Goal: Information Seeking & Learning: Learn about a topic

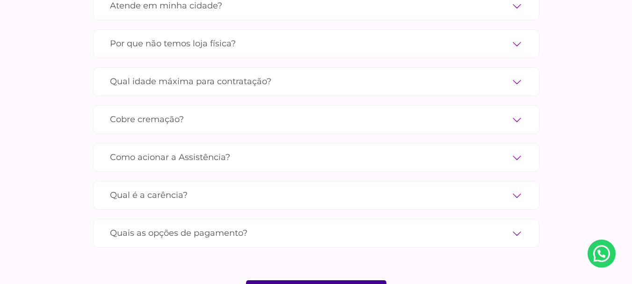
scroll to position [3229, 0]
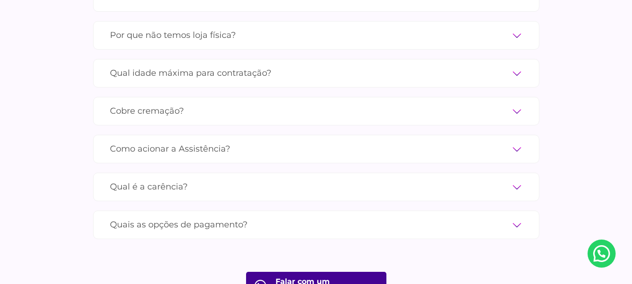
click at [524, 136] on div "Como acionar a Assistência? Basta ligar para a Central de Assistência no 0800 5…" at bounding box center [316, 149] width 446 height 29
click at [517, 141] on label "Como acionar a Assistência?" at bounding box center [316, 149] width 413 height 16
click at [0, 0] on input "Como acionar a Assistência?" at bounding box center [0, 0] width 0 height 0
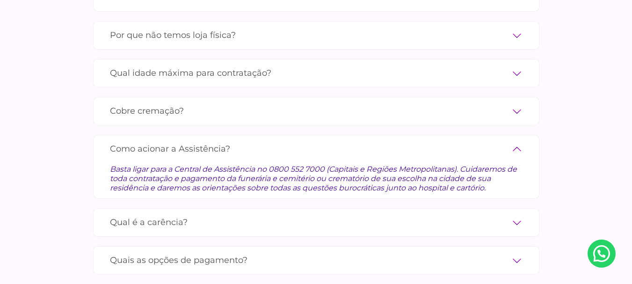
click at [514, 214] on label "Qual é a carência?" at bounding box center [316, 222] width 413 height 16
click at [0, 0] on input "Qual é a carência?" at bounding box center [0, 0] width 0 height 0
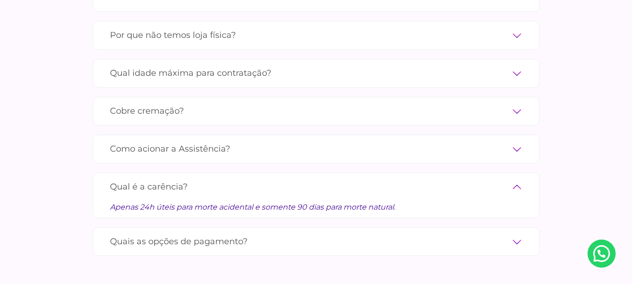
click at [519, 234] on label "Quais as opções de pagamento?" at bounding box center [316, 242] width 413 height 16
click at [0, 0] on input "Quais as opções de pagamento?" at bounding box center [0, 0] width 0 height 0
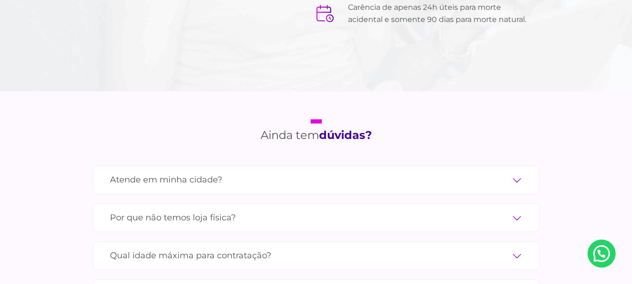
scroll to position [3042, 0]
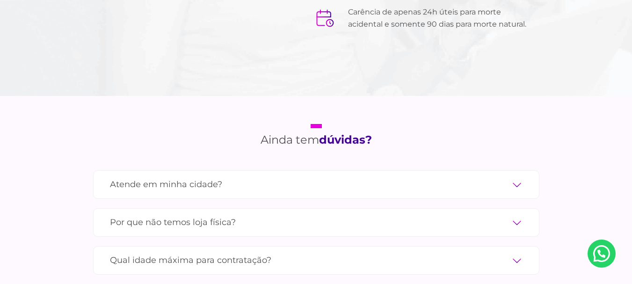
click at [515, 252] on label "Qual idade máxima para contratação?" at bounding box center [316, 260] width 413 height 16
click at [0, 0] on input "Qual idade máxima para contratação?" at bounding box center [0, 0] width 0 height 0
click at [515, 214] on label "Por que não temos loja física?" at bounding box center [316, 222] width 413 height 16
click at [0, 0] on input "Por que não temos loja física?" at bounding box center [0, 0] width 0 height 0
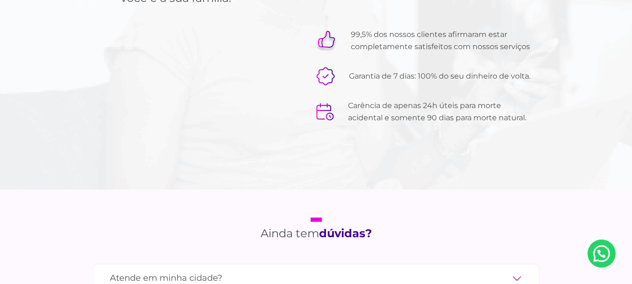
scroll to position [2995, 0]
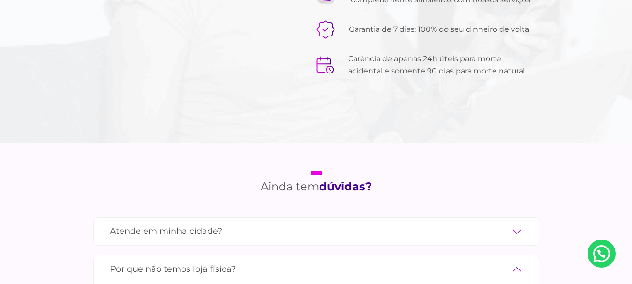
click at [519, 223] on label "Atende em minha cidade?" at bounding box center [316, 231] width 413 height 16
click at [0, 0] on input "Atende em minha cidade?" at bounding box center [0, 0] width 0 height 0
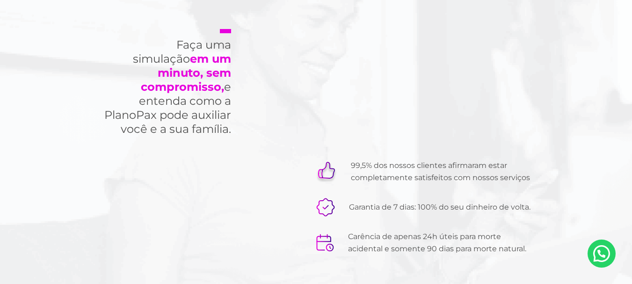
scroll to position [2808, 0]
